Goal: Task Accomplishment & Management: Manage account settings

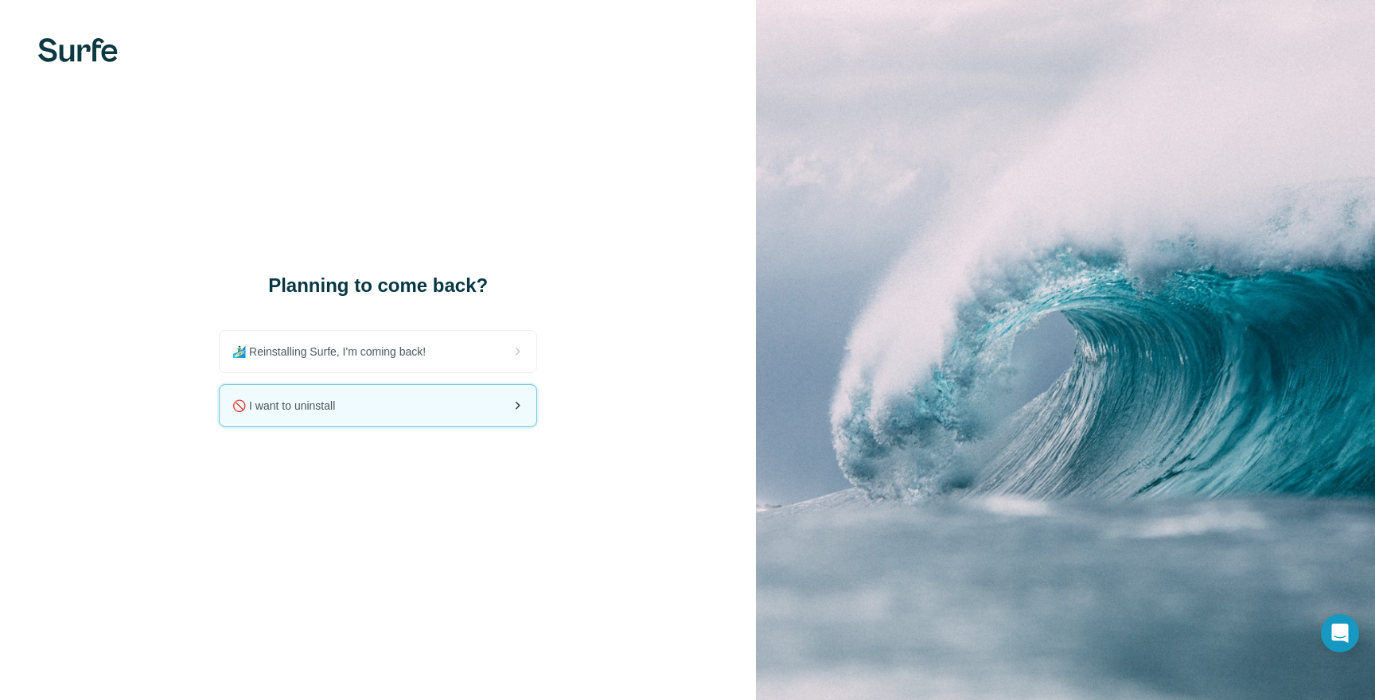
click at [500, 409] on div "🚫 I want to uninstall" at bounding box center [378, 405] width 317 height 41
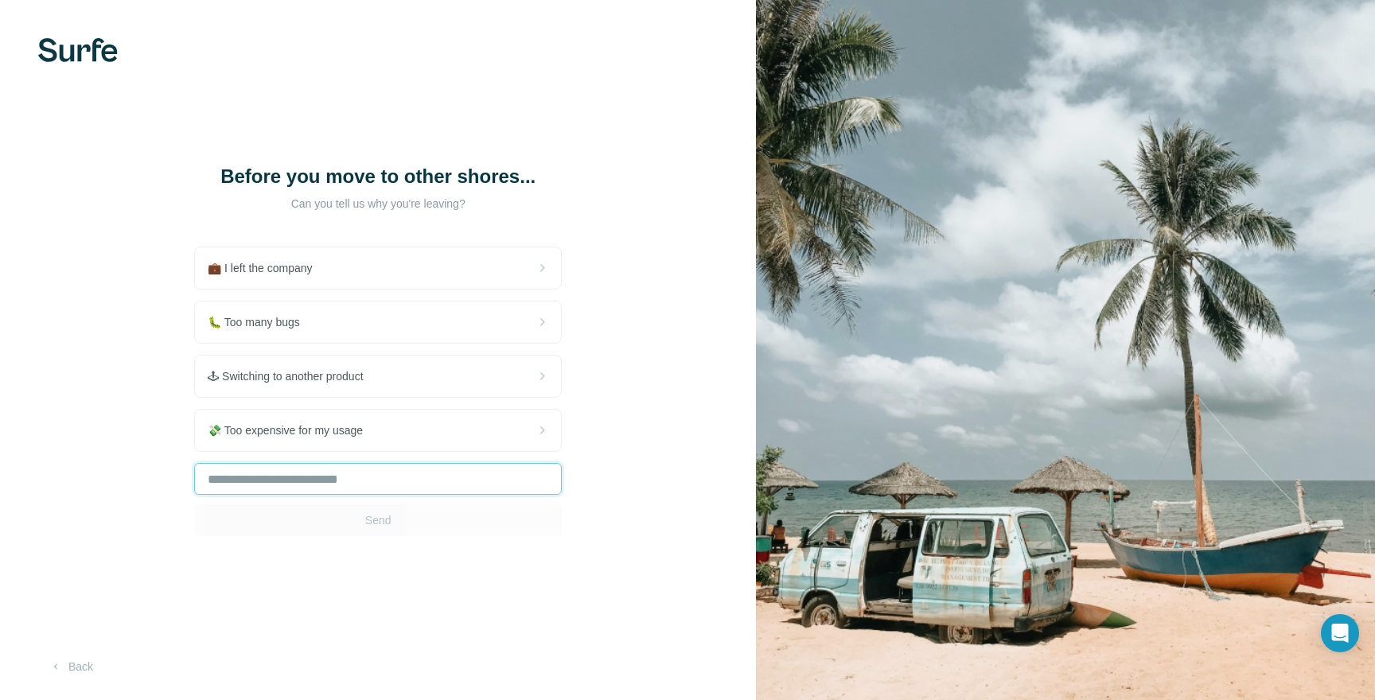
click at [394, 478] on input "text" at bounding box center [378, 479] width 368 height 32
type input "*"
click at [404, 522] on button "Send" at bounding box center [378, 520] width 368 height 32
